Goal: Task Accomplishment & Management: Manage account settings

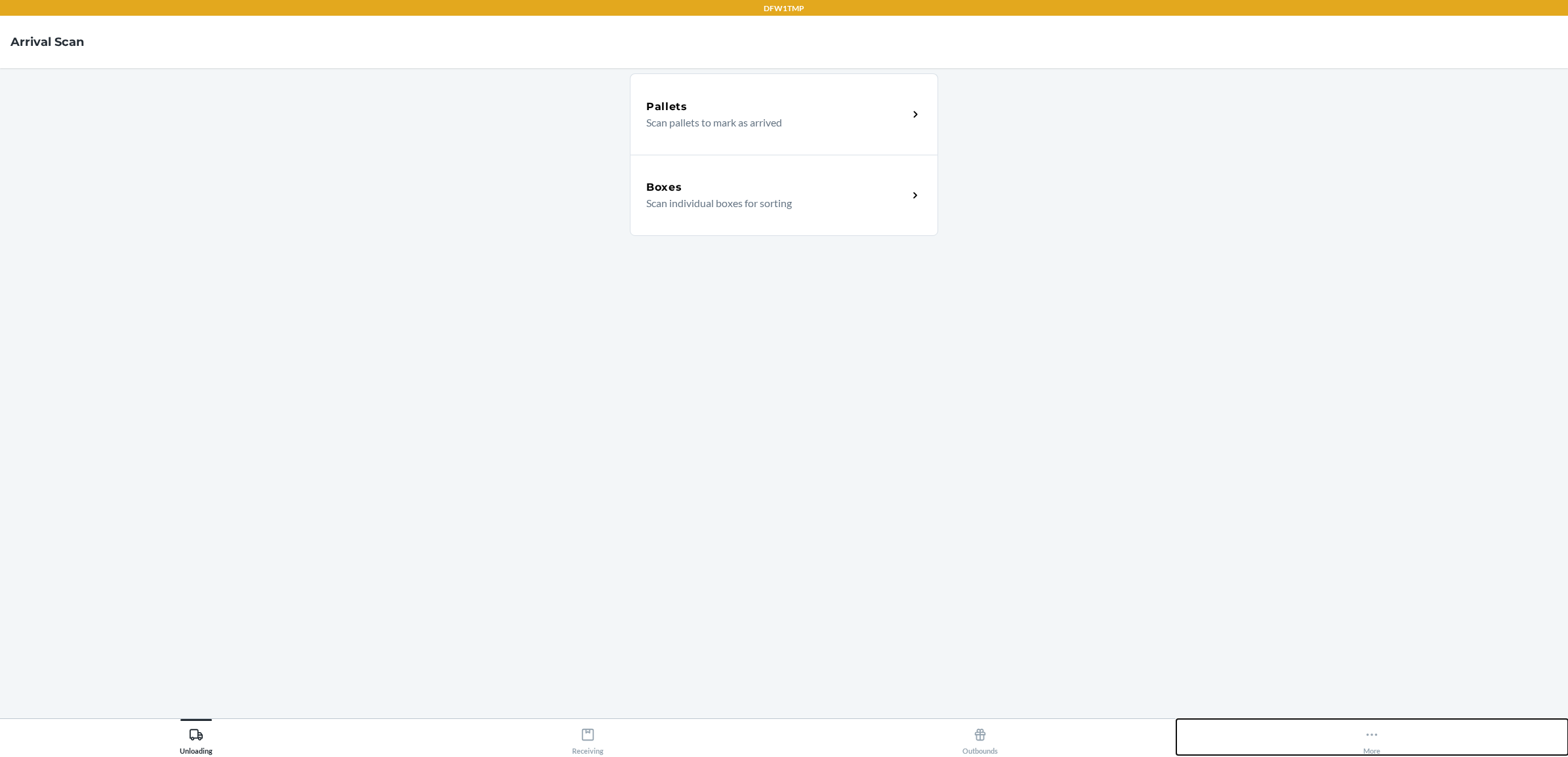
click at [1378, 743] on div "More" at bounding box center [1371, 739] width 17 height 33
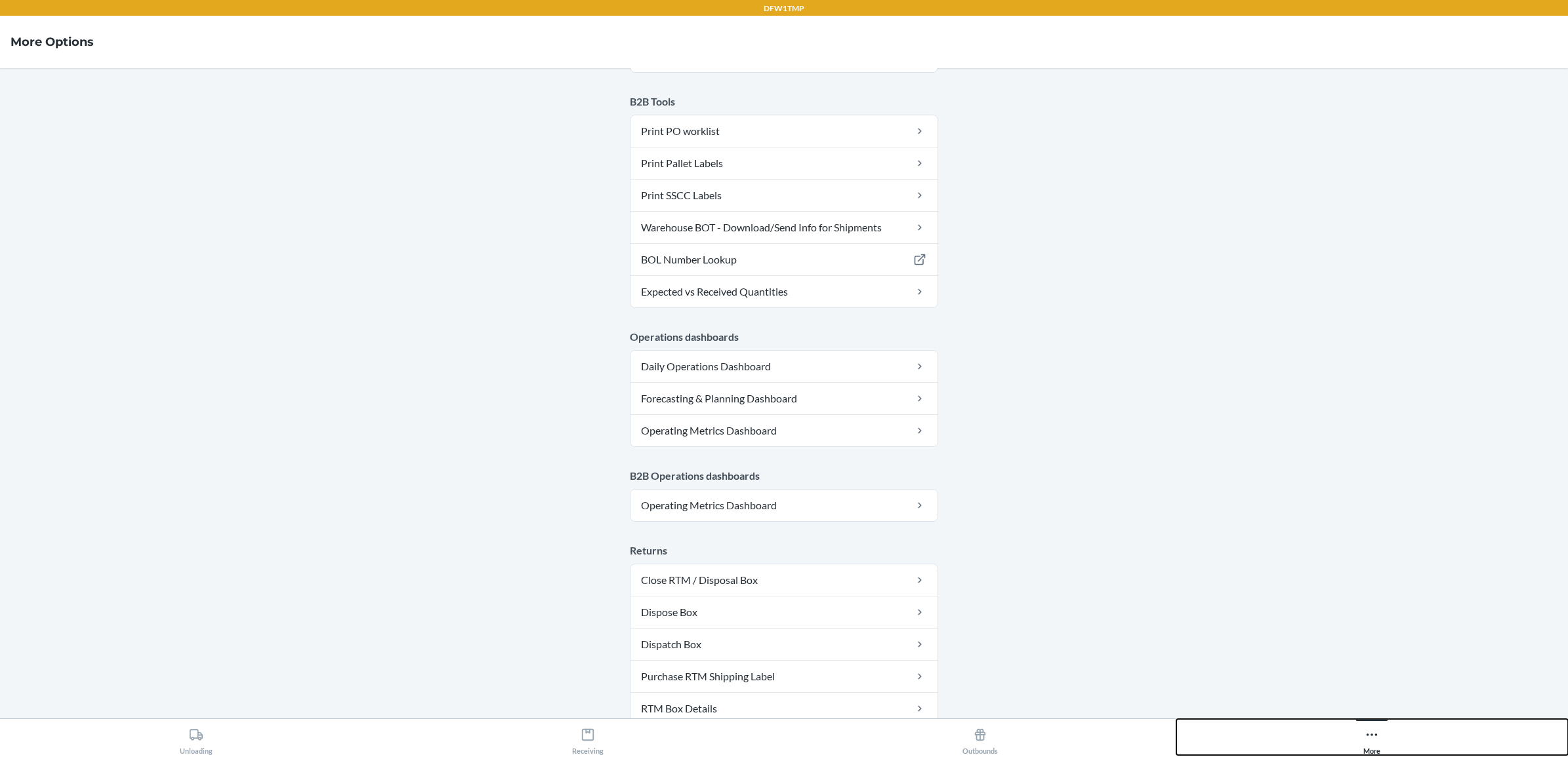
scroll to position [507, 0]
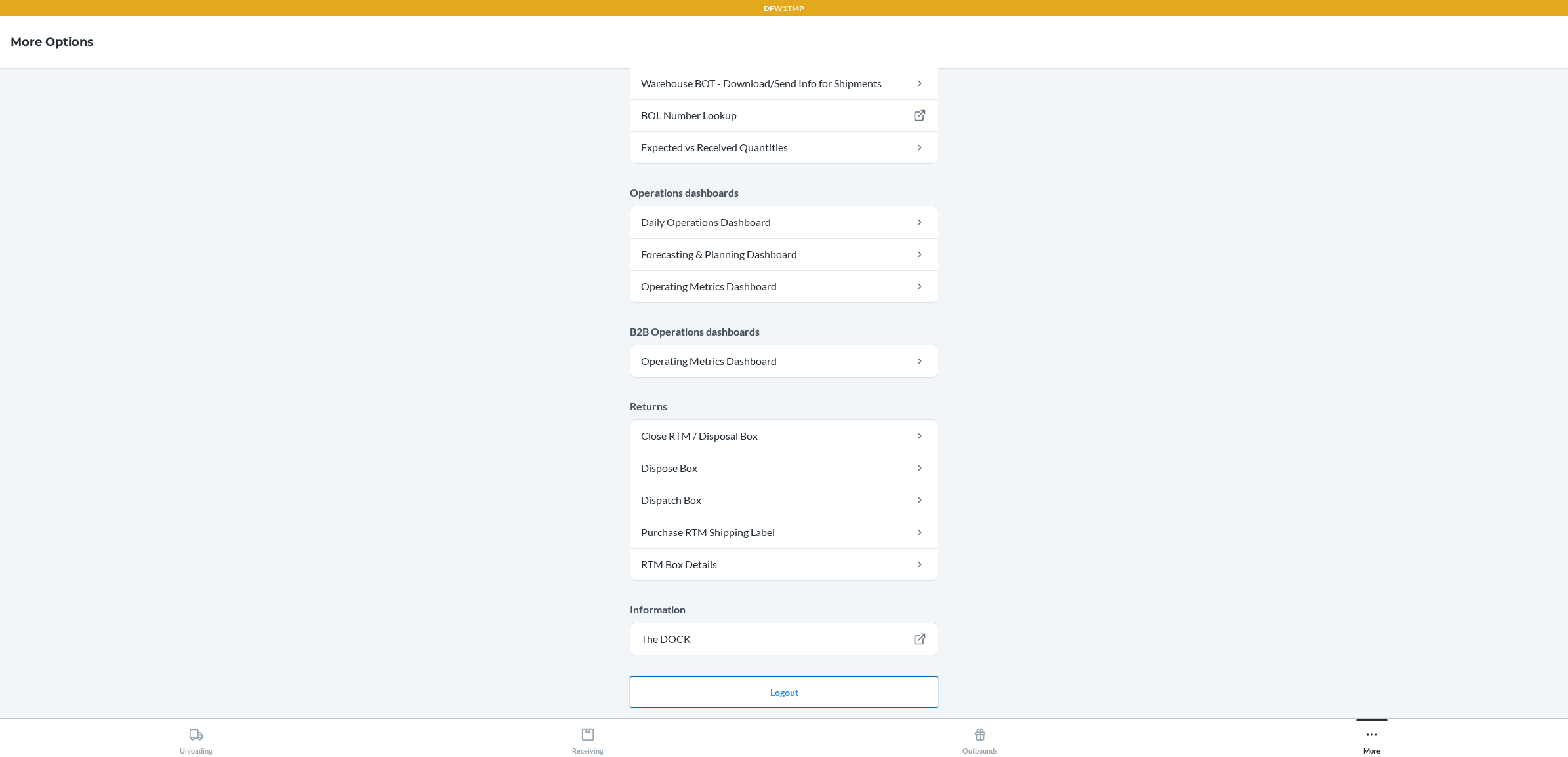
click at [763, 694] on button "Logout" at bounding box center [784, 692] width 309 height 32
